Goal: Obtain resource: Download file/media

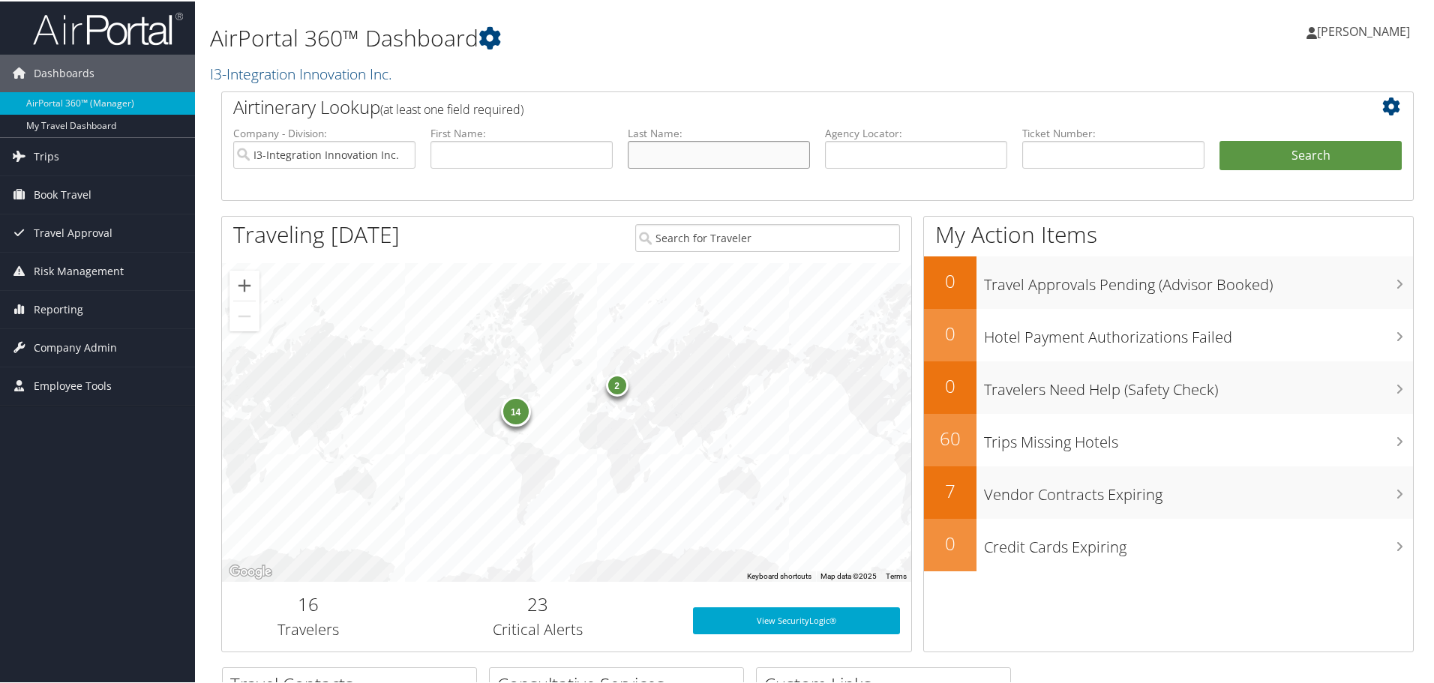
click at [674, 161] on input "text" at bounding box center [719, 154] width 182 height 28
type input "[PERSON_NAME]"
click at [1220, 140] on button "Search" at bounding box center [1311, 155] width 182 height 30
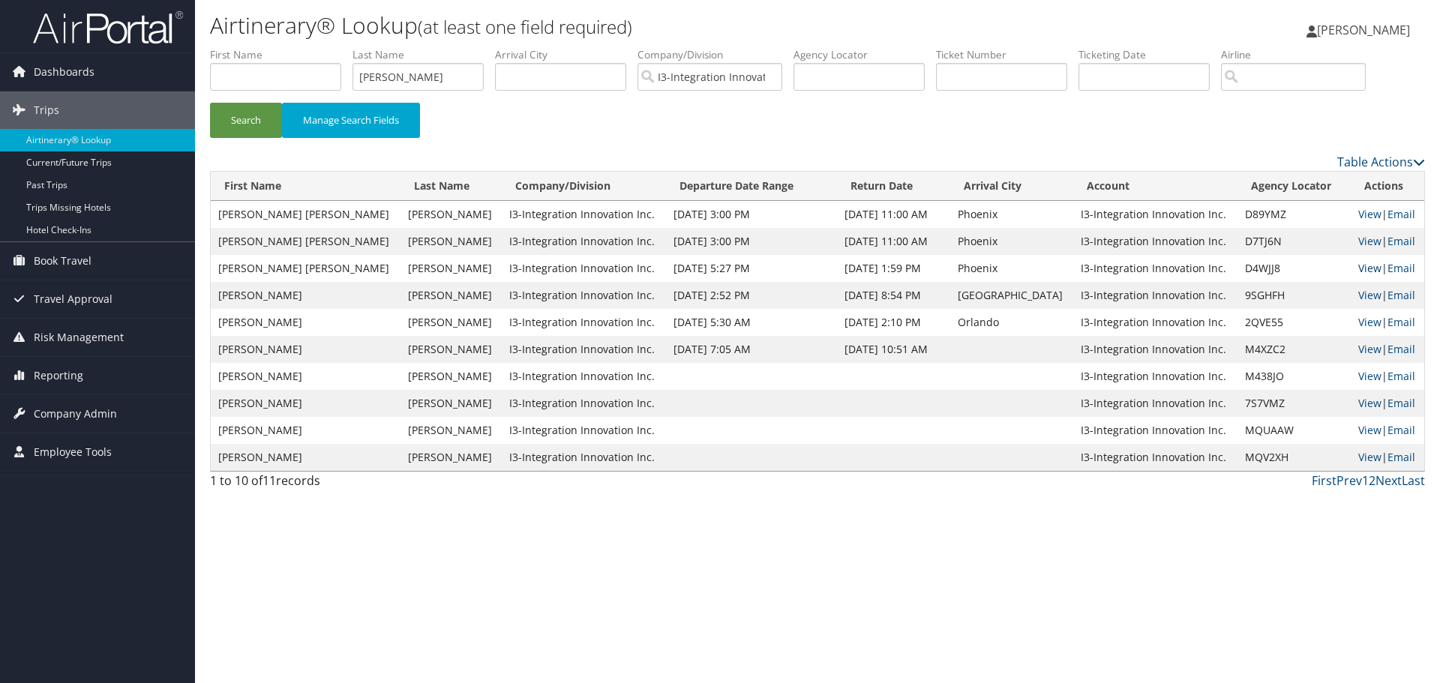
click at [1360, 266] on link "View" at bounding box center [1369, 268] width 23 height 14
click at [1358, 239] on link "View" at bounding box center [1369, 241] width 23 height 14
click at [1366, 221] on link "View" at bounding box center [1369, 214] width 23 height 14
click at [1358, 213] on link "View" at bounding box center [1369, 214] width 23 height 14
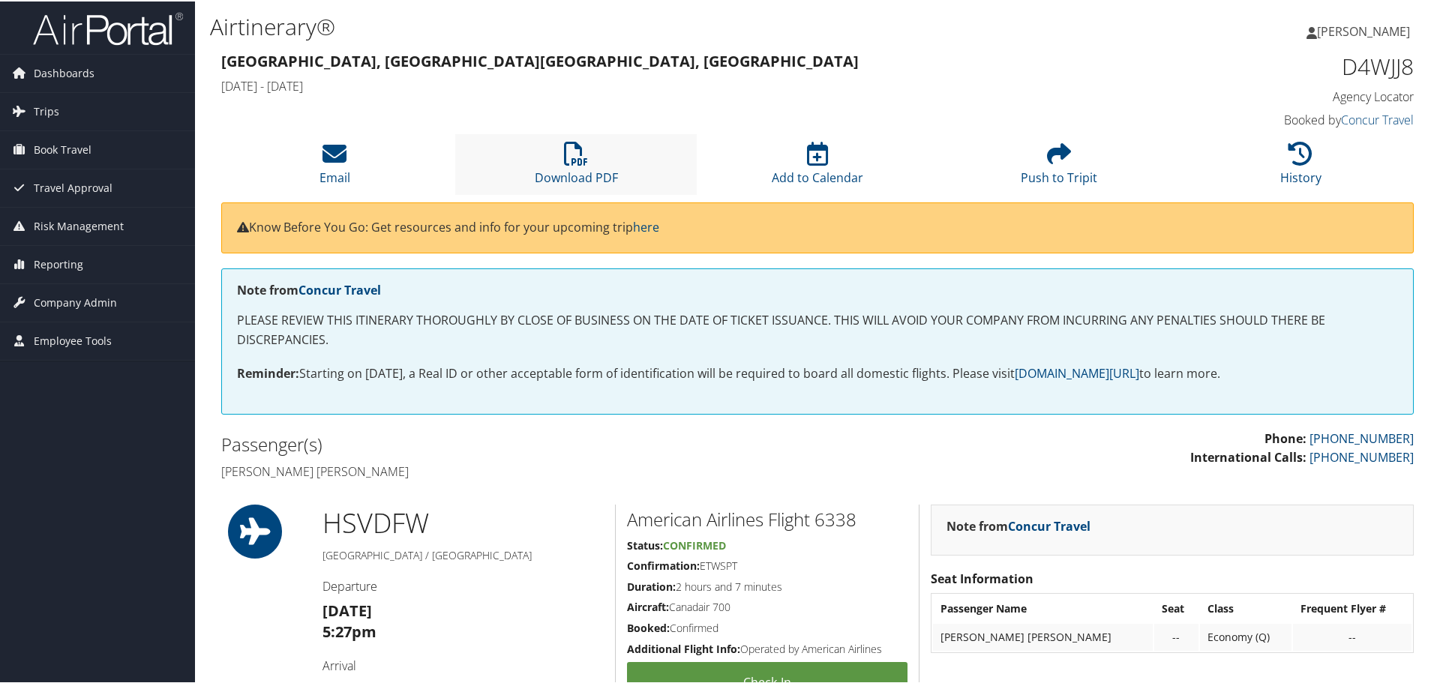
click at [592, 152] on li "Download PDF" at bounding box center [576, 163] width 242 height 61
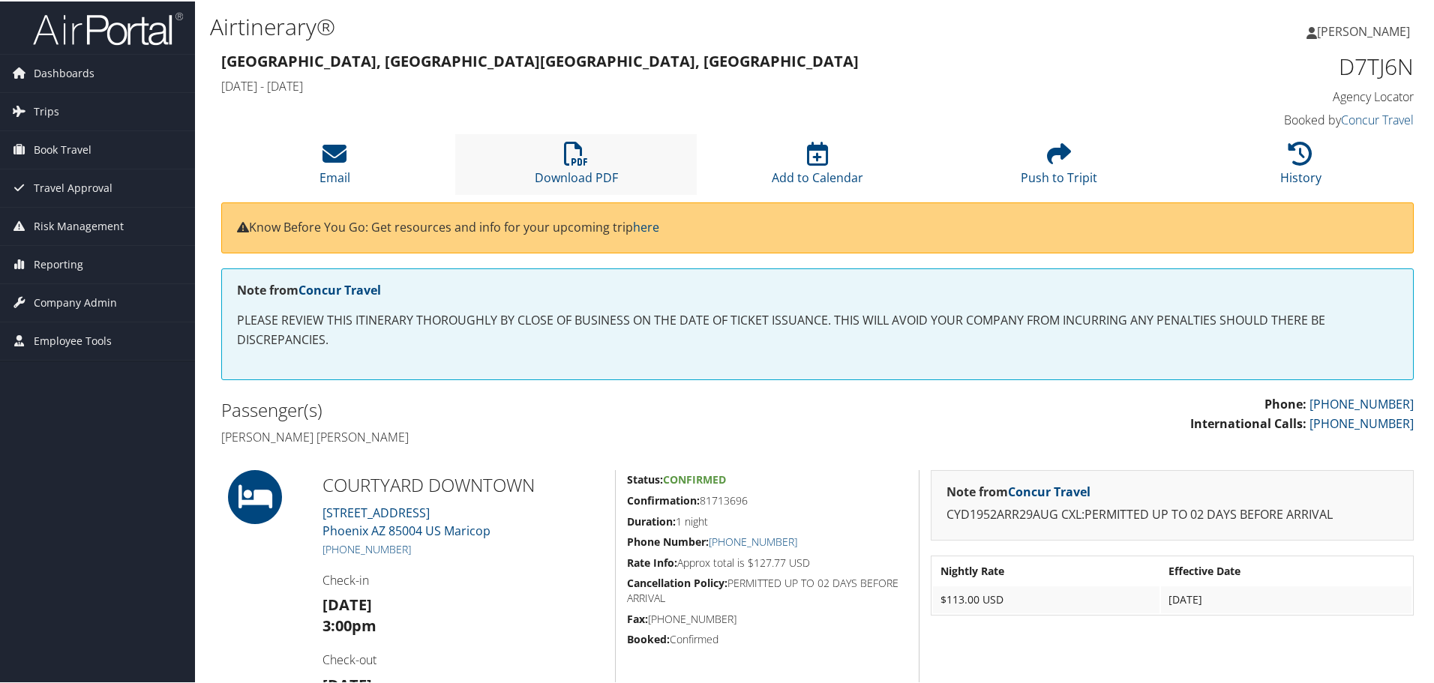
click at [558, 161] on li "Download PDF" at bounding box center [576, 163] width 242 height 61
click at [582, 173] on link "Download PDF" at bounding box center [576, 167] width 83 height 36
